Goal: Book appointment/travel/reservation

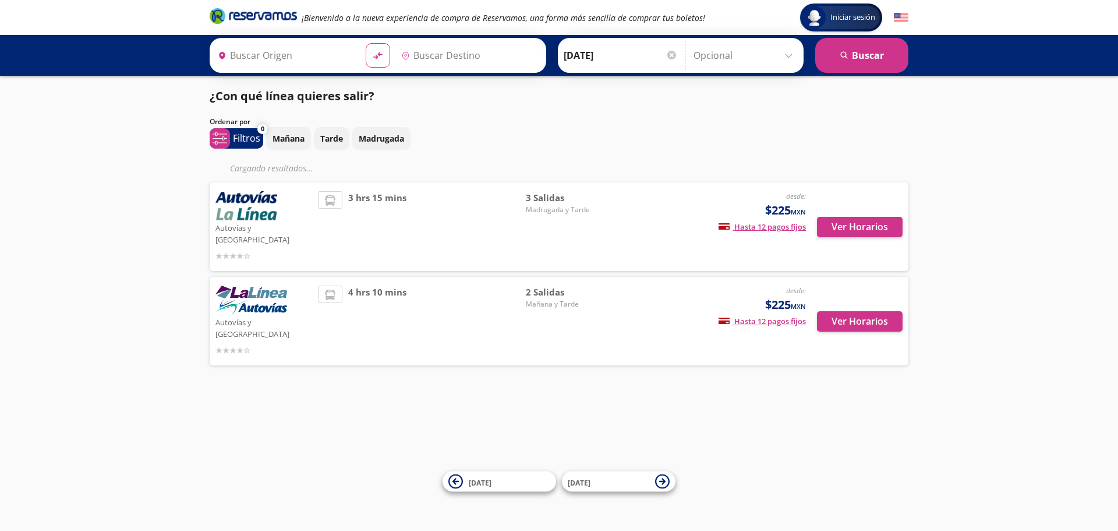
type input "[GEOGRAPHIC_DATA], [GEOGRAPHIC_DATA]"
type input "Zitácuaro, [GEOGRAPHIC_DATA]"
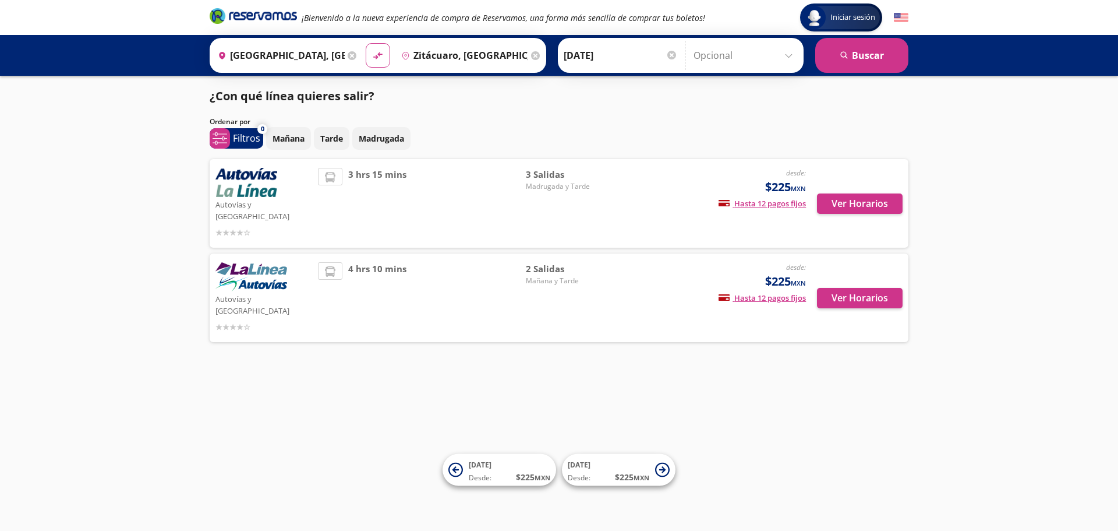
click at [543, 177] on span "3 Salidas" at bounding box center [567, 174] width 82 height 13
click at [262, 182] on img at bounding box center [247, 182] width 62 height 29
click at [839, 195] on button "Ver Horarios" at bounding box center [860, 203] width 86 height 20
click at [836, 288] on button "Ver Horarios" at bounding box center [860, 298] width 86 height 20
